Goal: Browse casually: Explore the website without a specific task or goal

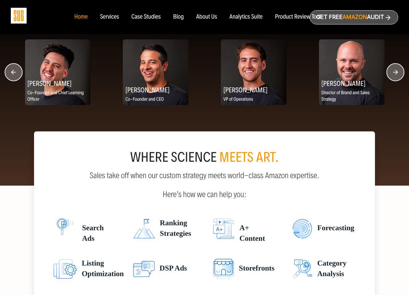
scroll to position [774, 0]
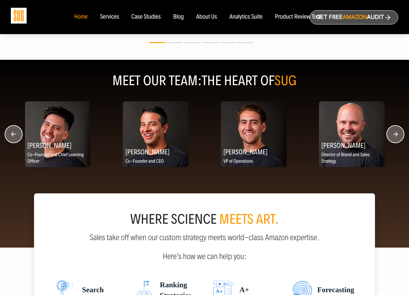
click at [392, 139] on circle "button" at bounding box center [395, 133] width 17 height 17
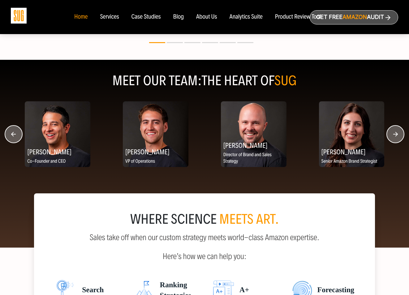
click at [392, 141] on circle "button" at bounding box center [395, 133] width 17 height 17
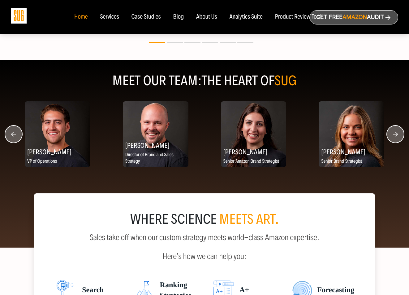
click at [392, 141] on circle "button" at bounding box center [395, 133] width 17 height 17
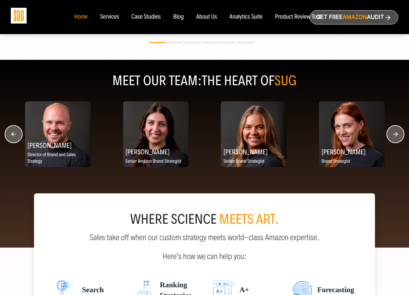
click at [391, 142] on circle "button" at bounding box center [395, 133] width 17 height 17
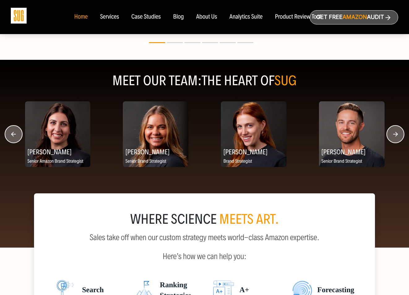
click at [390, 142] on circle "button" at bounding box center [395, 133] width 17 height 17
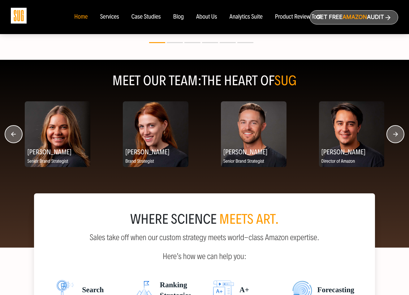
click at [390, 142] on circle "button" at bounding box center [395, 133] width 17 height 17
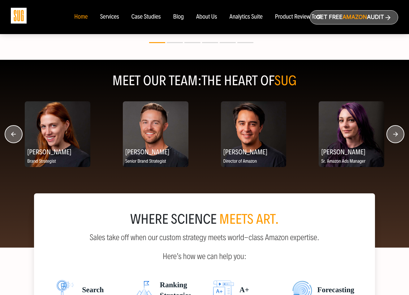
click at [390, 142] on circle "button" at bounding box center [395, 133] width 17 height 17
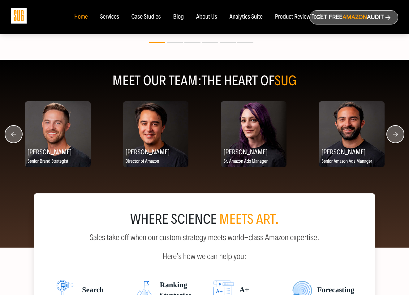
click at [387, 139] on circle "button" at bounding box center [395, 133] width 17 height 17
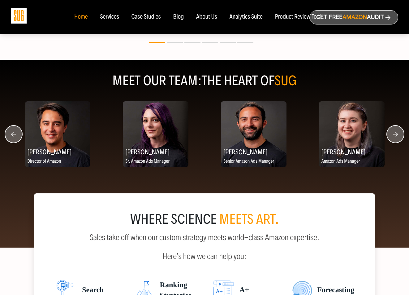
click at [388, 141] on circle "button" at bounding box center [395, 133] width 17 height 17
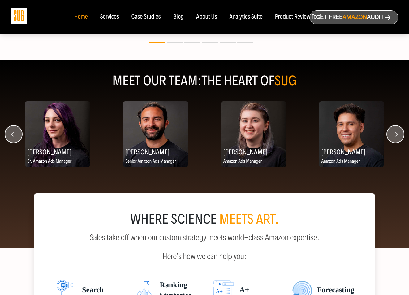
click at [388, 142] on circle "button" at bounding box center [395, 133] width 17 height 17
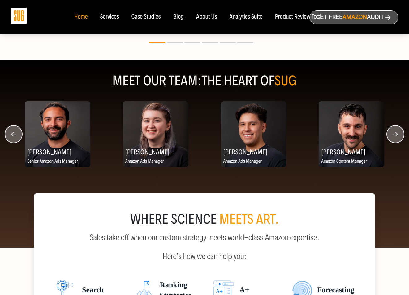
click at [388, 142] on circle "button" at bounding box center [395, 133] width 17 height 17
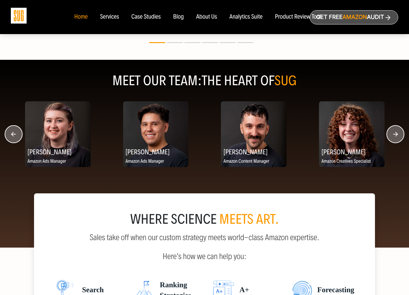
click at [388, 142] on circle "button" at bounding box center [395, 133] width 17 height 17
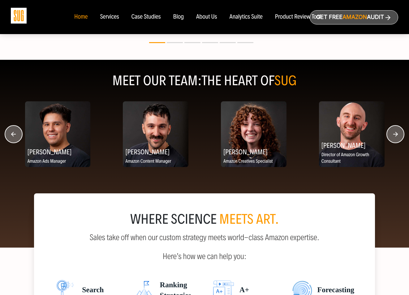
click at [388, 142] on circle "button" at bounding box center [395, 133] width 17 height 17
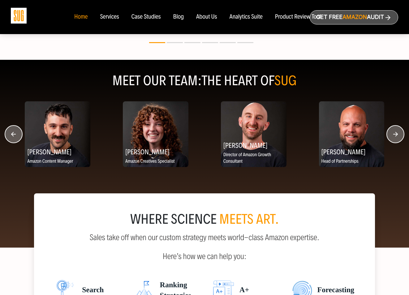
click at [388, 142] on circle "button" at bounding box center [395, 133] width 17 height 17
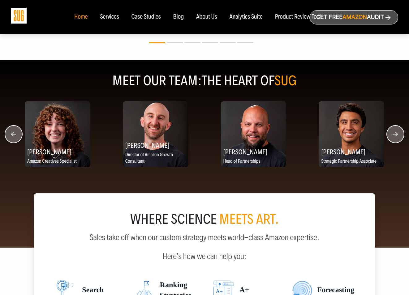
click at [388, 142] on circle "button" at bounding box center [395, 133] width 17 height 17
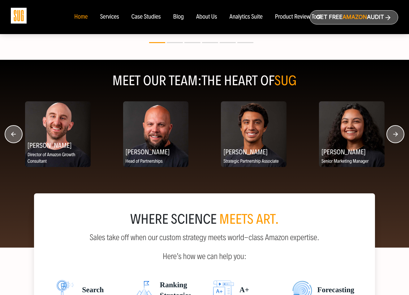
click at [388, 142] on circle "button" at bounding box center [395, 133] width 17 height 17
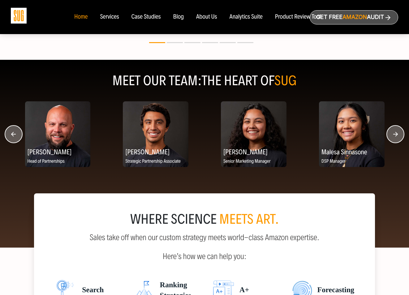
click at [388, 142] on circle "button" at bounding box center [395, 133] width 17 height 17
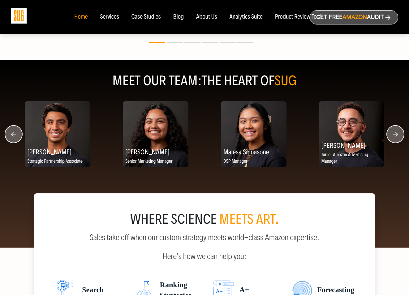
click at [388, 142] on circle "button" at bounding box center [395, 133] width 17 height 17
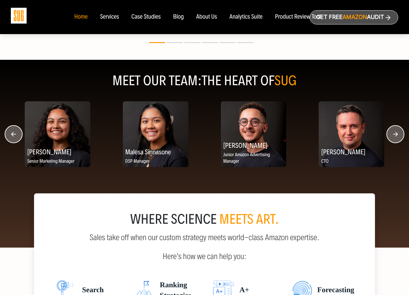
click at [388, 142] on circle "button" at bounding box center [395, 133] width 17 height 17
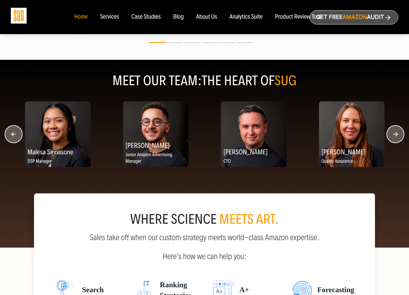
click at [388, 142] on circle "button" at bounding box center [395, 133] width 17 height 17
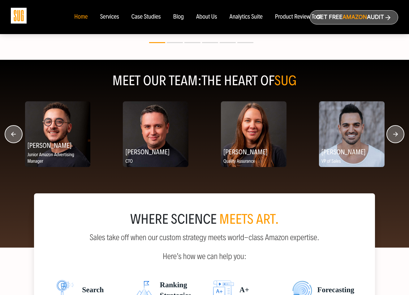
click at [388, 142] on circle "button" at bounding box center [395, 133] width 17 height 17
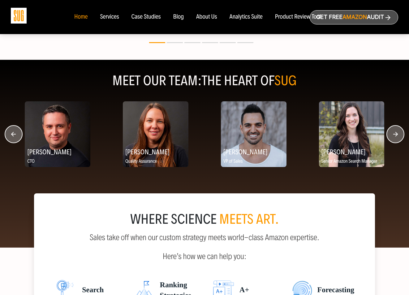
click at [388, 142] on circle "button" at bounding box center [395, 133] width 17 height 17
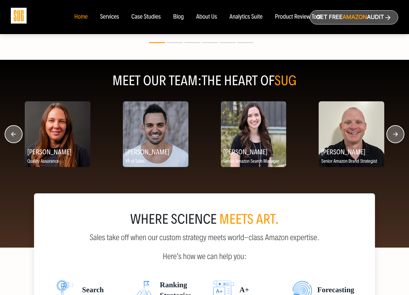
click at [388, 142] on circle "button" at bounding box center [395, 133] width 17 height 17
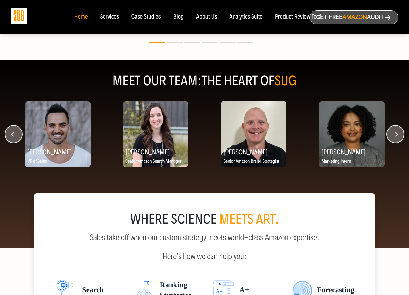
click at [388, 142] on circle "button" at bounding box center [395, 133] width 17 height 17
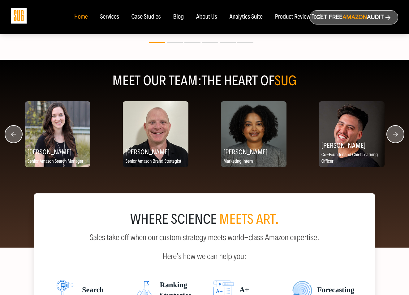
click at [391, 142] on circle "button" at bounding box center [395, 133] width 17 height 17
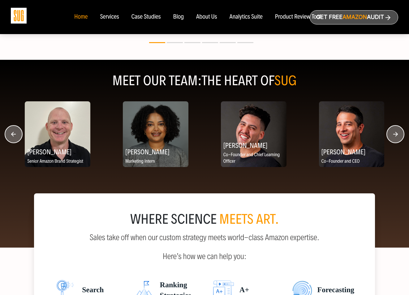
click at [391, 139] on circle "button" at bounding box center [395, 133] width 17 height 17
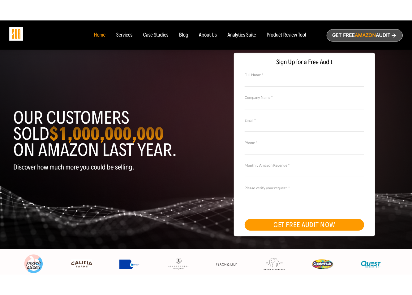
scroll to position [0, 0]
